Goal: Navigation & Orientation: Find specific page/section

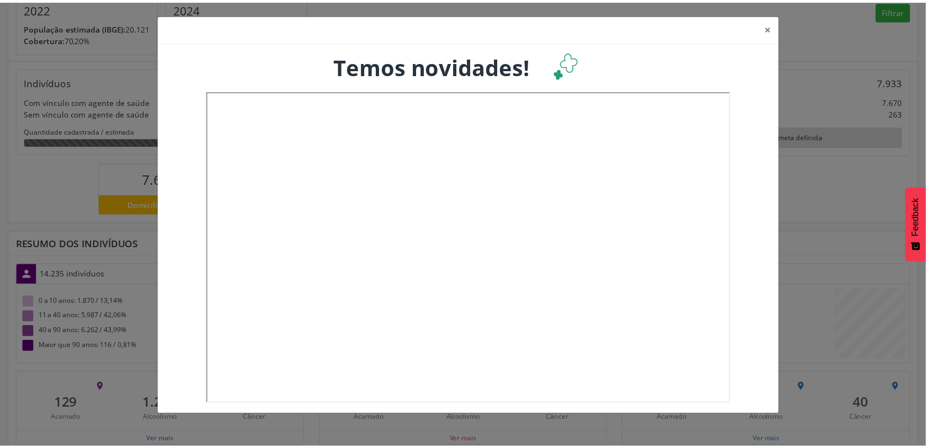
scroll to position [184, 306]
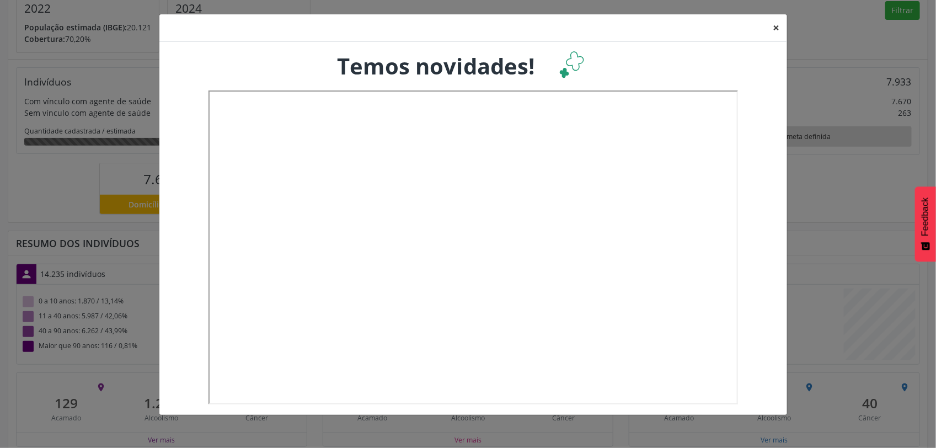
click at [775, 25] on button "×" at bounding box center [776, 27] width 22 height 27
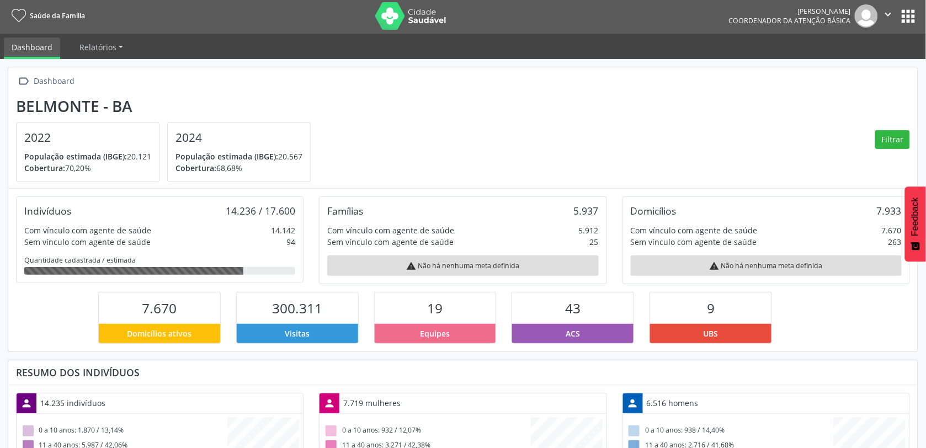
scroll to position [0, 0]
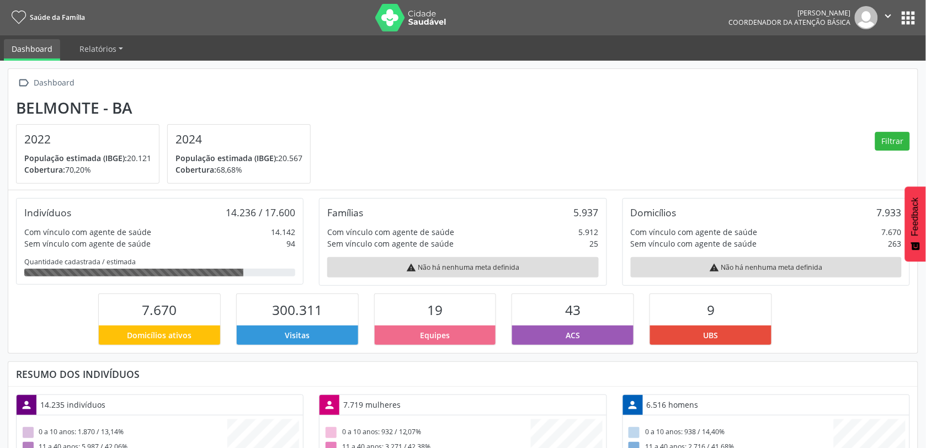
click at [890, 15] on icon "" at bounding box center [888, 16] width 12 height 12
click at [909, 15] on button "apps" at bounding box center [908, 17] width 19 height 19
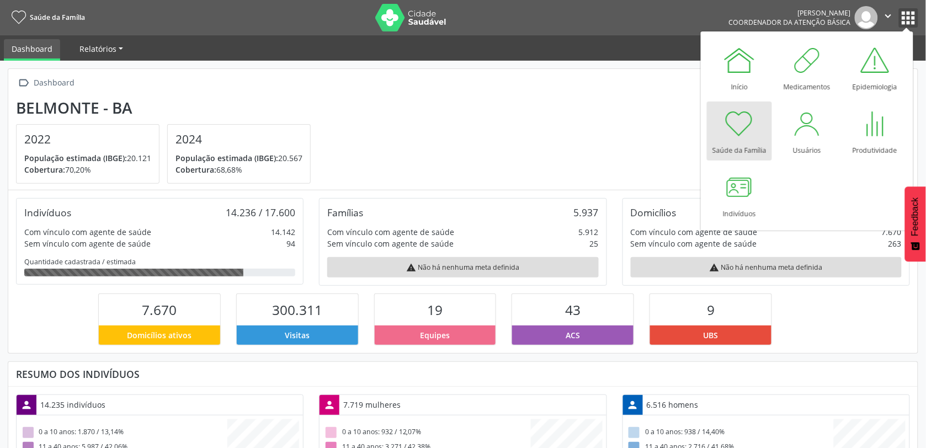
click at [112, 41] on link "Relatórios" at bounding box center [101, 48] width 59 height 19
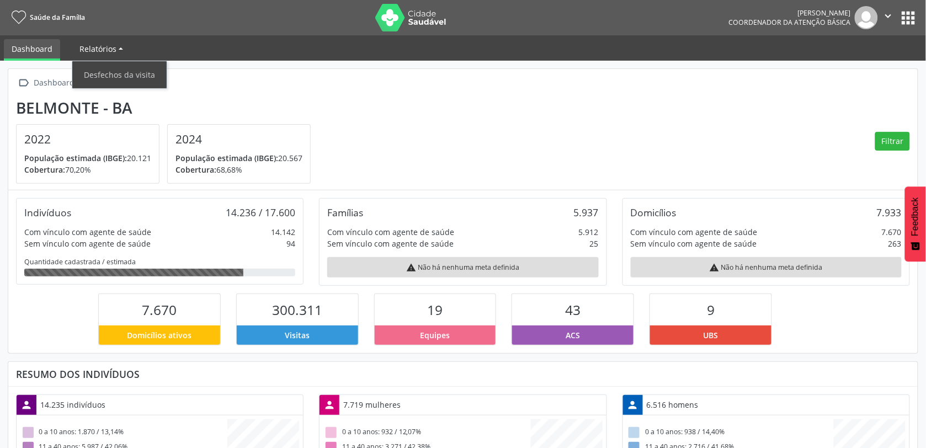
click at [112, 45] on span "Relatórios" at bounding box center [97, 49] width 37 height 10
click at [35, 12] on link "Saúde da Família" at bounding box center [46, 17] width 77 height 18
click at [42, 40] on link "Dashboard" at bounding box center [32, 50] width 56 height 22
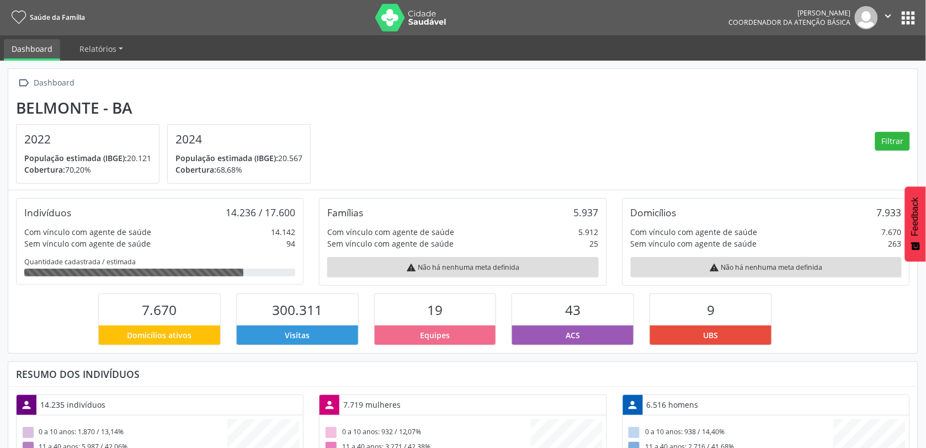
click at [32, 17] on span "Saúde da Família" at bounding box center [57, 17] width 55 height 9
click at [60, 75] on div "Dashboard" at bounding box center [54, 83] width 45 height 16
click at [71, 104] on div "Belmonte - BA" at bounding box center [167, 108] width 302 height 18
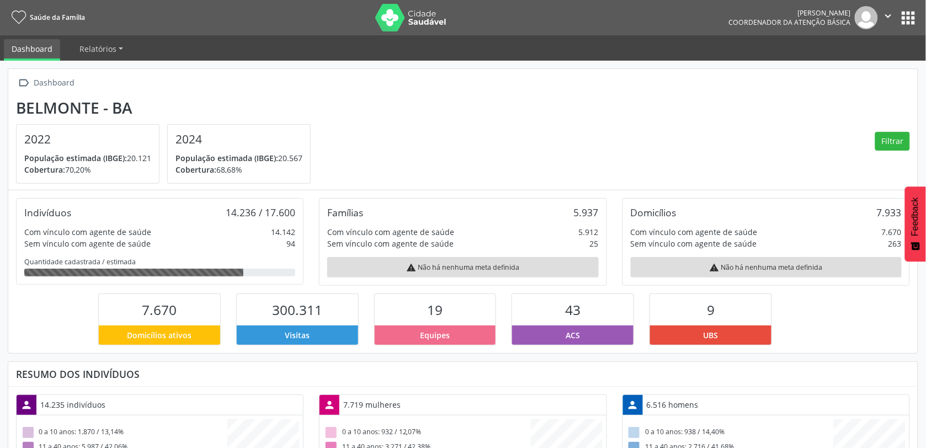
click at [71, 104] on div "Belmonte - BA" at bounding box center [167, 108] width 302 height 18
click at [297, 107] on div "Belmonte - BA" at bounding box center [167, 108] width 302 height 18
click at [23, 12] on icon at bounding box center [19, 18] width 14 height 14
click at [50, 9] on link "Saúde da Família" at bounding box center [46, 17] width 77 height 18
click at [901, 18] on button "apps" at bounding box center [908, 17] width 19 height 19
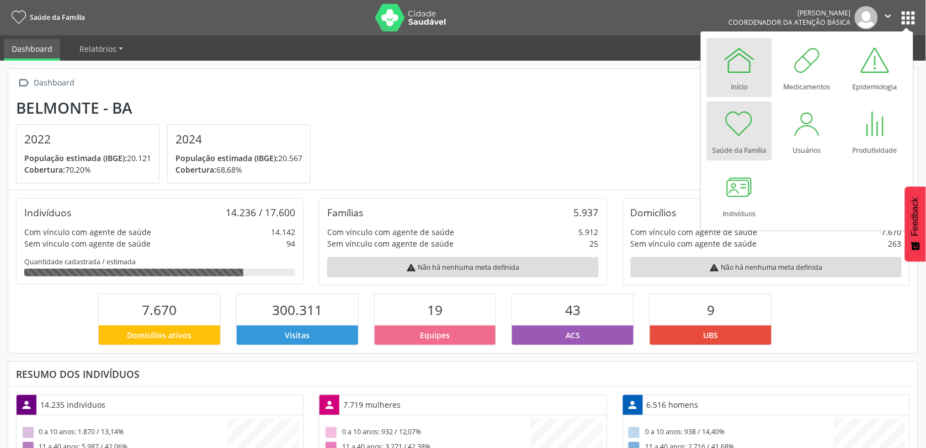
click at [723, 71] on div at bounding box center [739, 60] width 33 height 33
